Goal: Task Accomplishment & Management: Complete application form

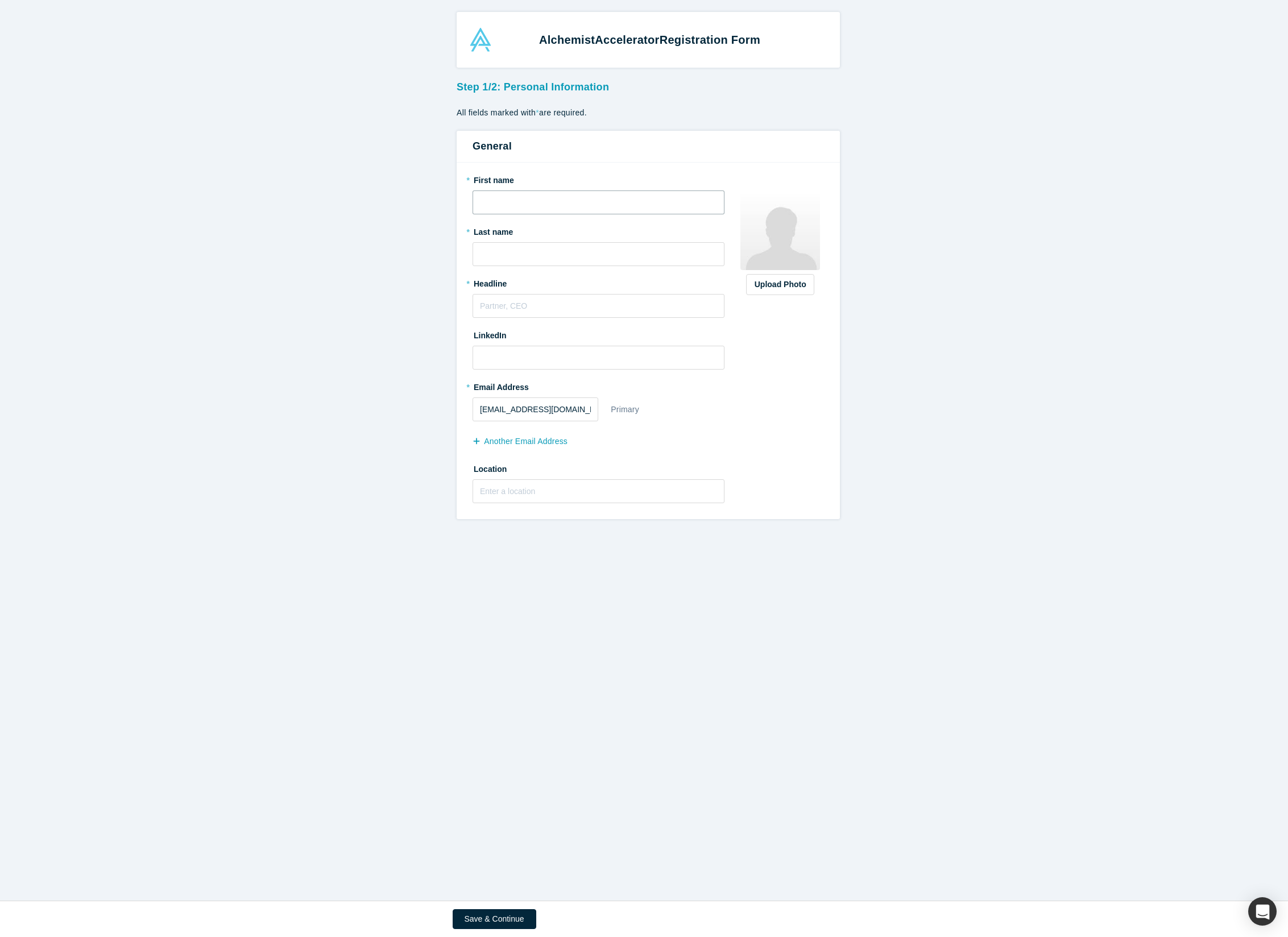
click at [569, 193] on input "text" at bounding box center [599, 202] width 252 height 24
type input "ㄷ"
type input "ㅑ"
type input "JIHEE"
type input "JUNG"
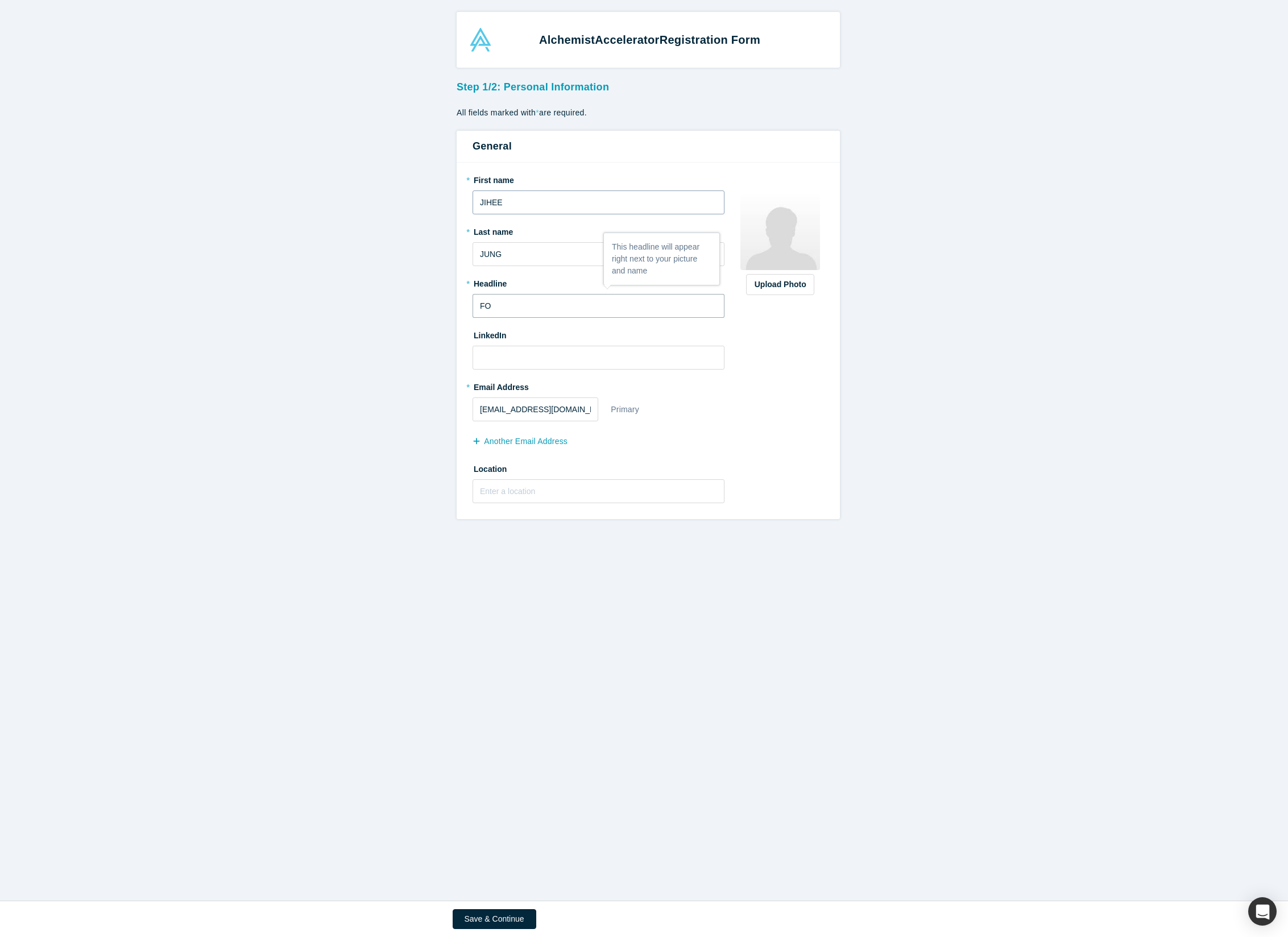
type input "F"
type input "O"
type input "FOUNDER"
click at [550, 482] on input "text" at bounding box center [599, 491] width 252 height 24
type input "K"
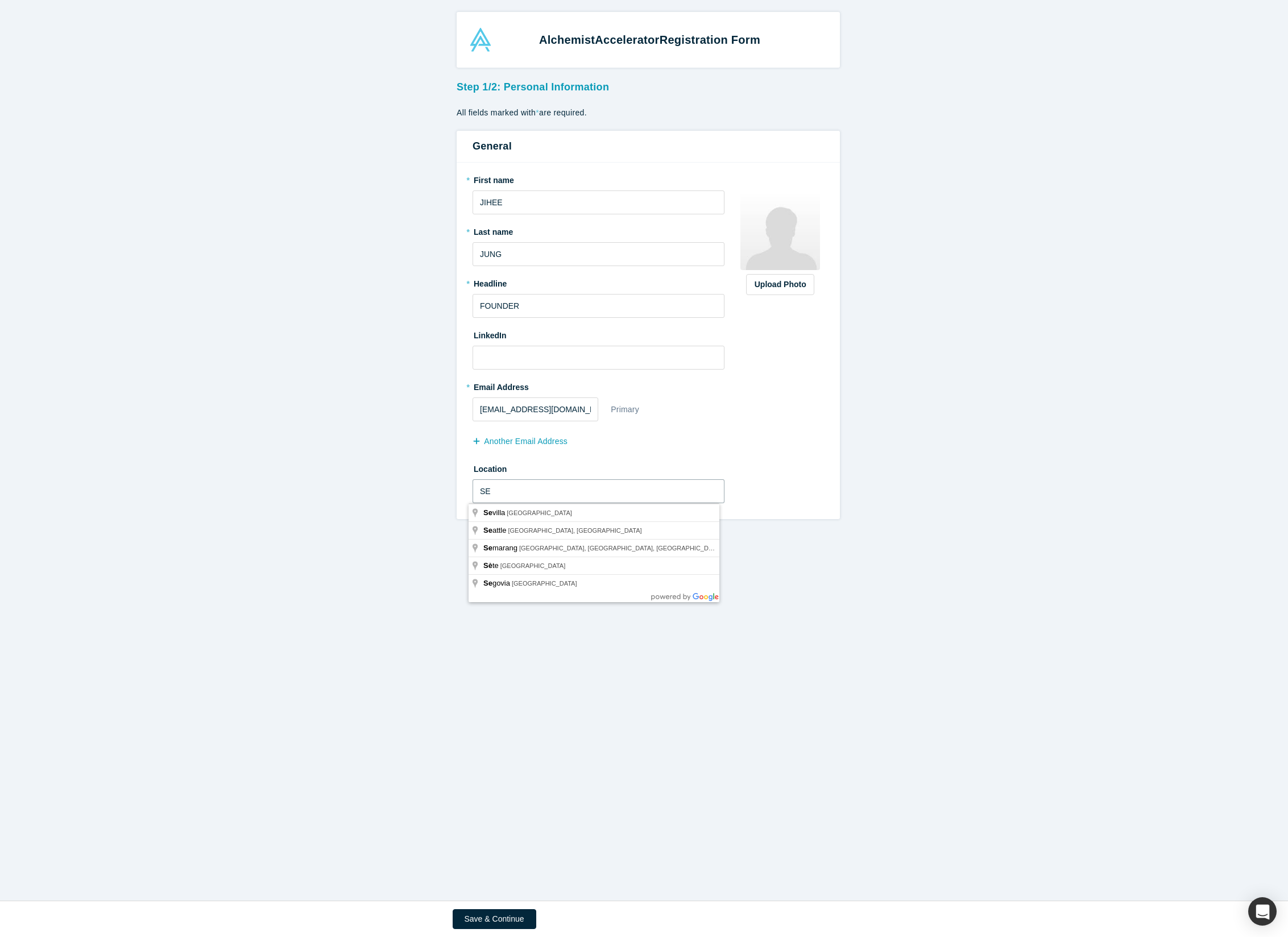
type input "S"
type input "N"
type input "대한민국 [GEOGRAPHIC_DATA]"
click at [525, 364] on input at bounding box center [599, 357] width 252 height 24
paste input "[URL][DOMAIN_NAME]"
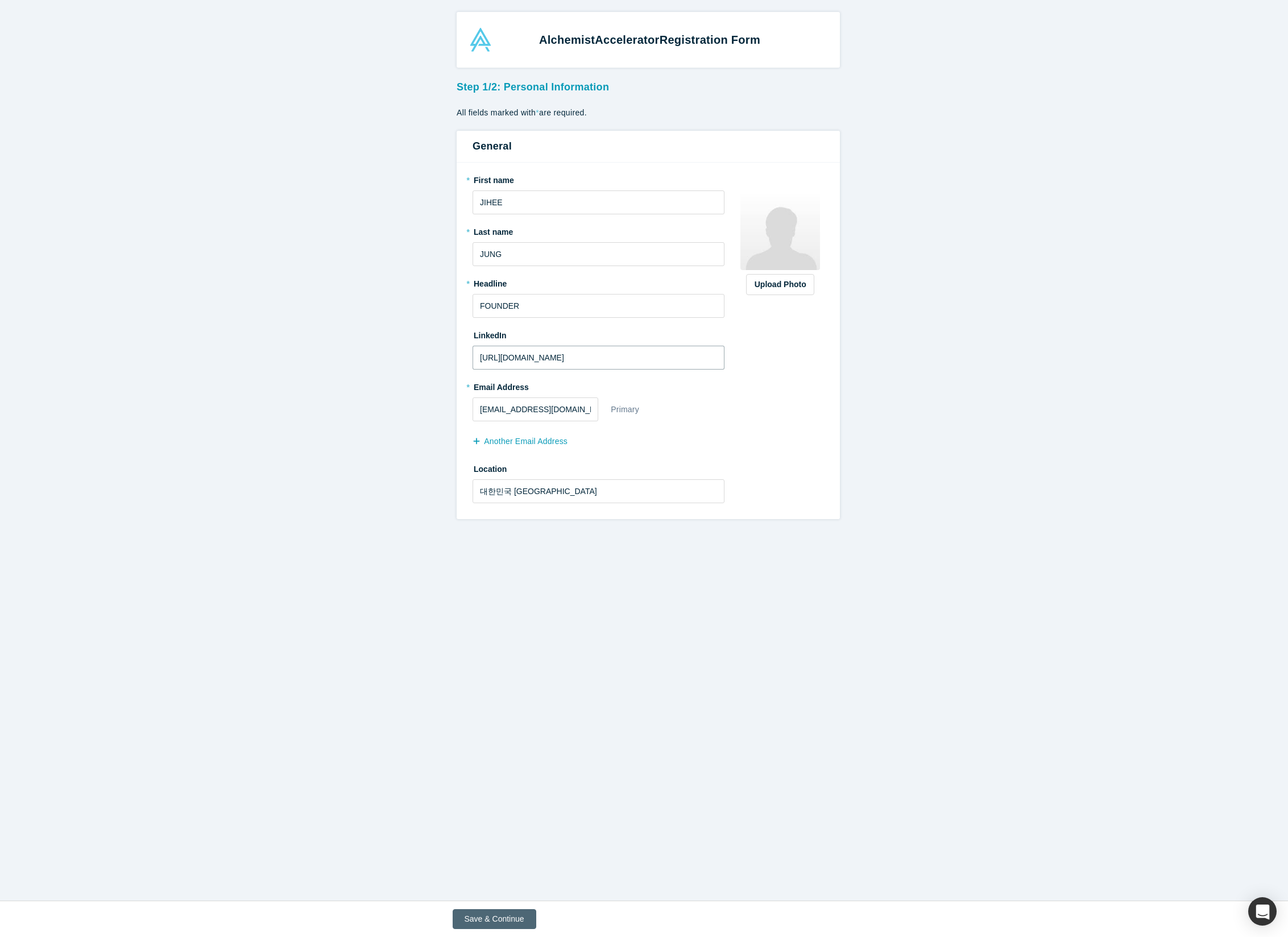
type input "[URL][DOMAIN_NAME]"
click at [498, 924] on button "Save & Continue" at bounding box center [494, 919] width 84 height 20
